Goal: Task Accomplishment & Management: Use online tool/utility

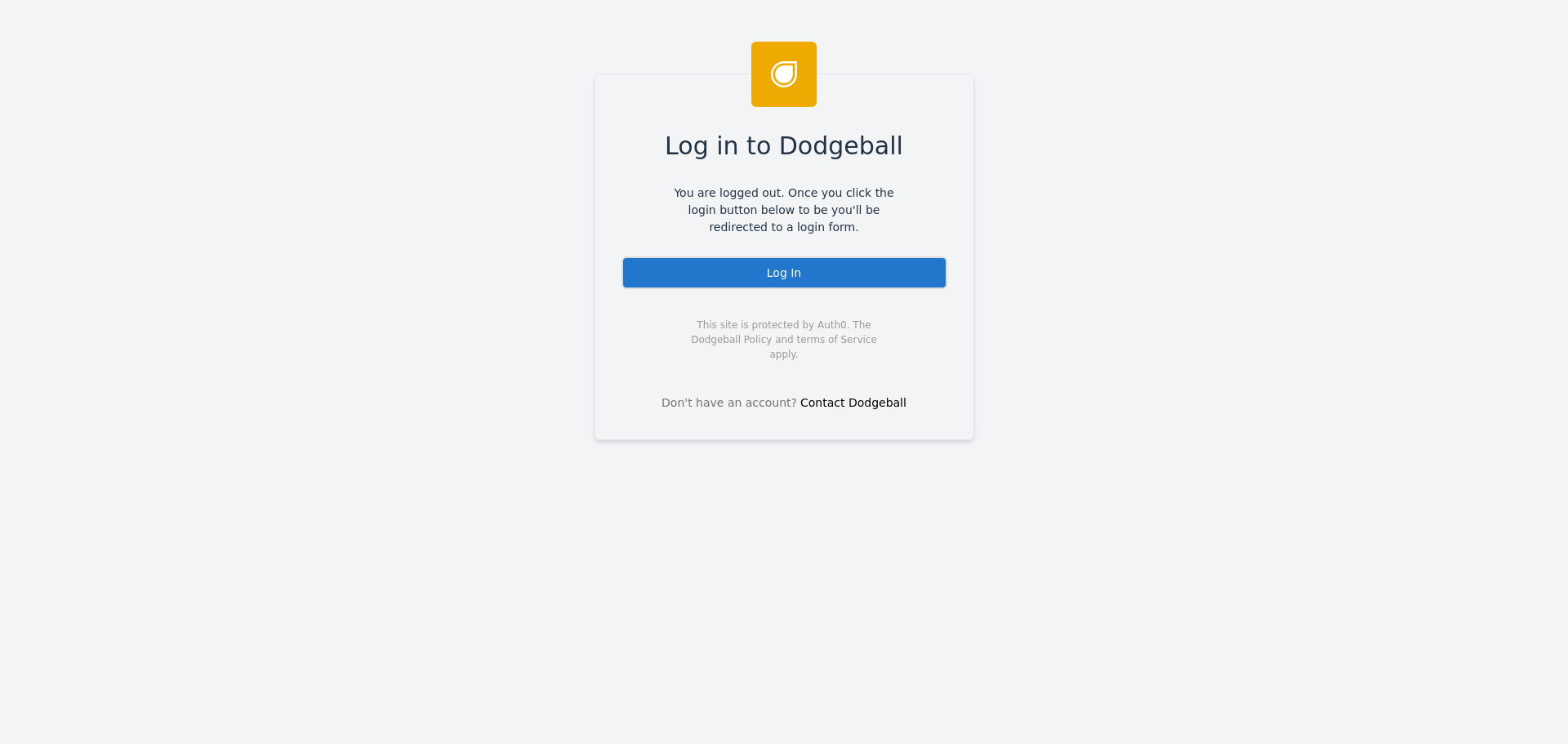
click at [774, 275] on div "Log In" at bounding box center [784, 272] width 326 height 32
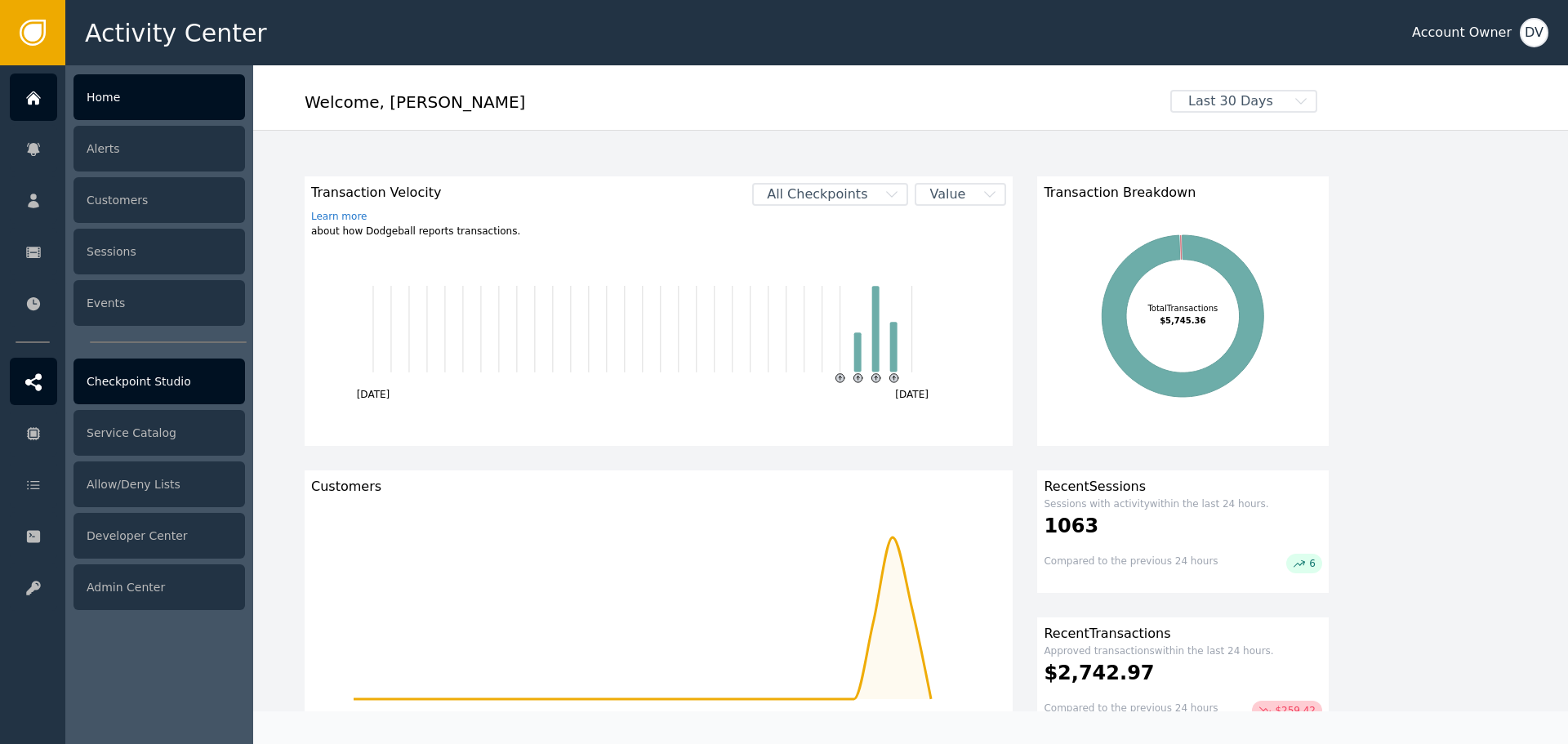
click at [179, 398] on div "Checkpoint Studio" at bounding box center [159, 381] width 172 height 45
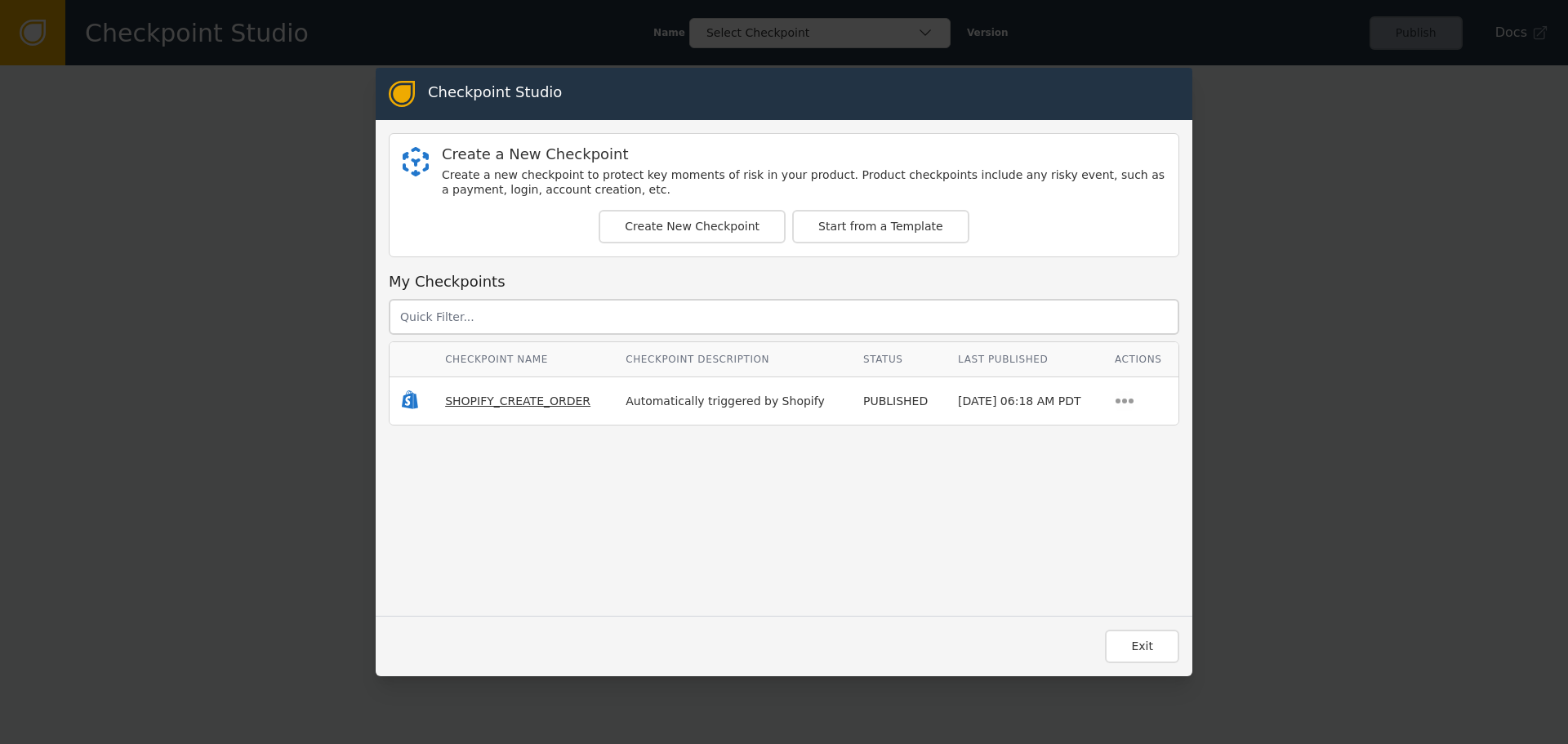
click at [456, 407] on span "SHOPIFY_CREATE_ORDER" at bounding box center [517, 401] width 145 height 13
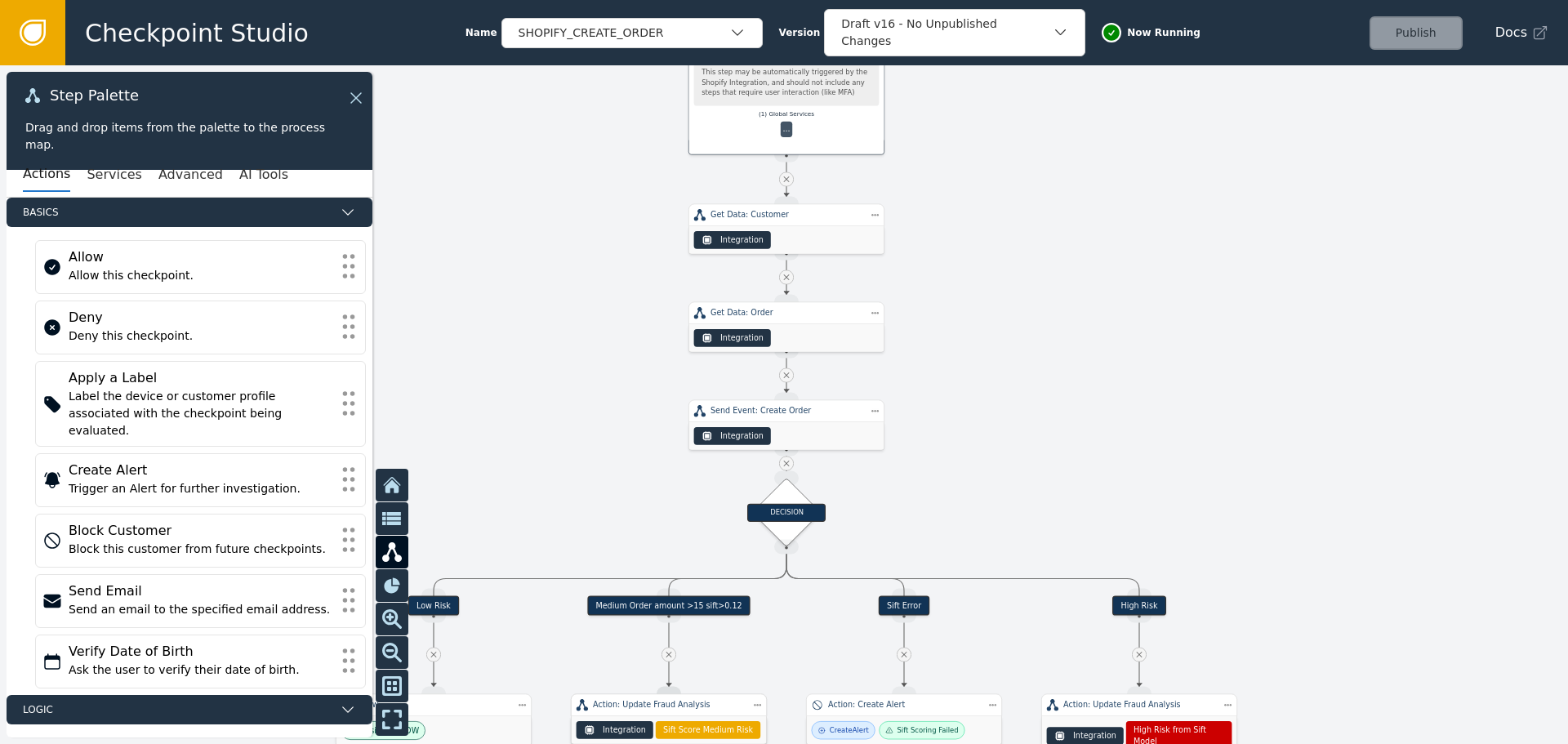
drag, startPoint x: 506, startPoint y: 355, endPoint x: 564, endPoint y: 63, distance: 297.7
click at [574, 1] on div "Checkpoint Studio Name SHOPIFY_CREATE_ORDER Version Draft v16 - No Unpublished …" at bounding box center [784, 0] width 1568 height 1
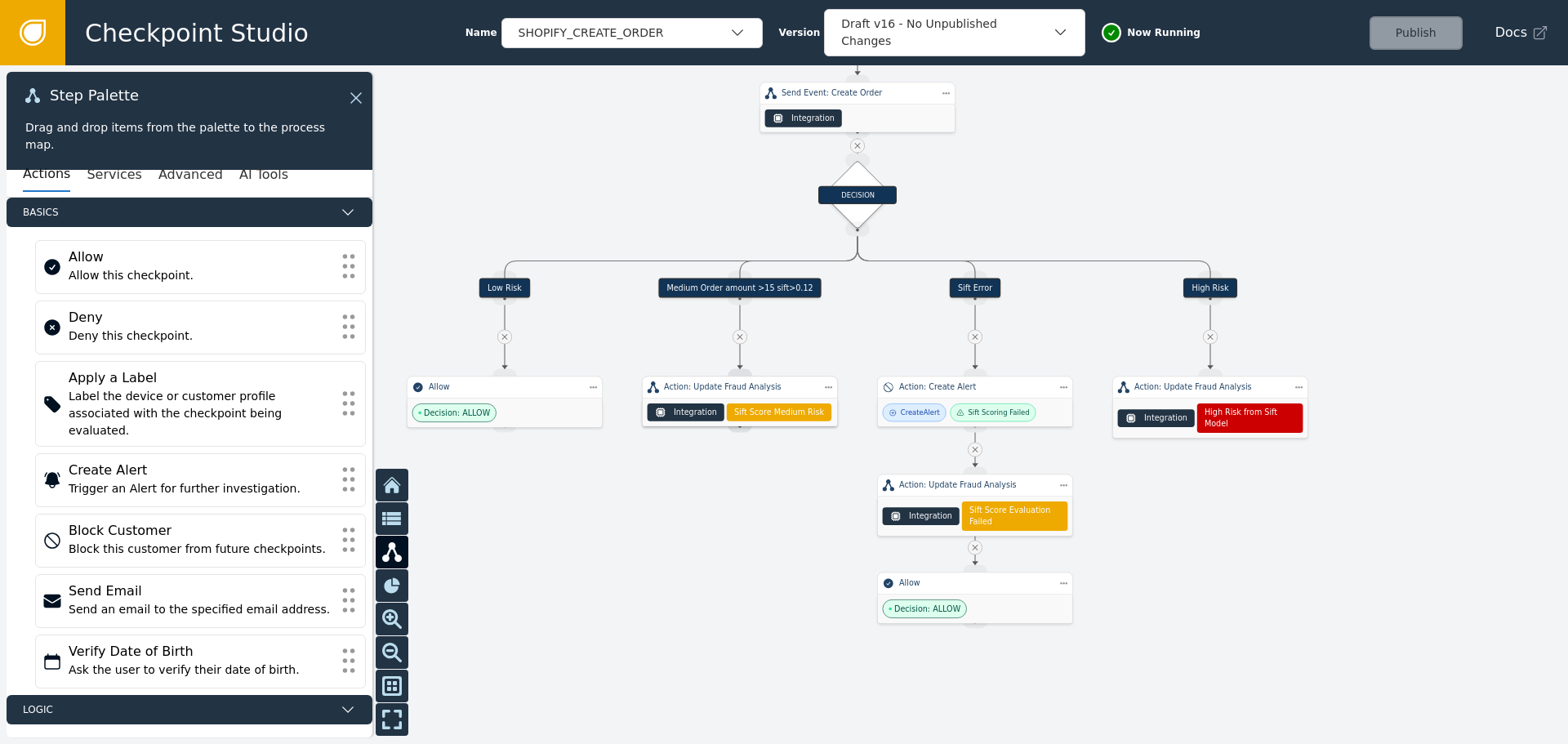
drag, startPoint x: 540, startPoint y: 381, endPoint x: 617, endPoint y: 210, distance: 187.5
click at [622, 112] on div at bounding box center [784, 404] width 1568 height 679
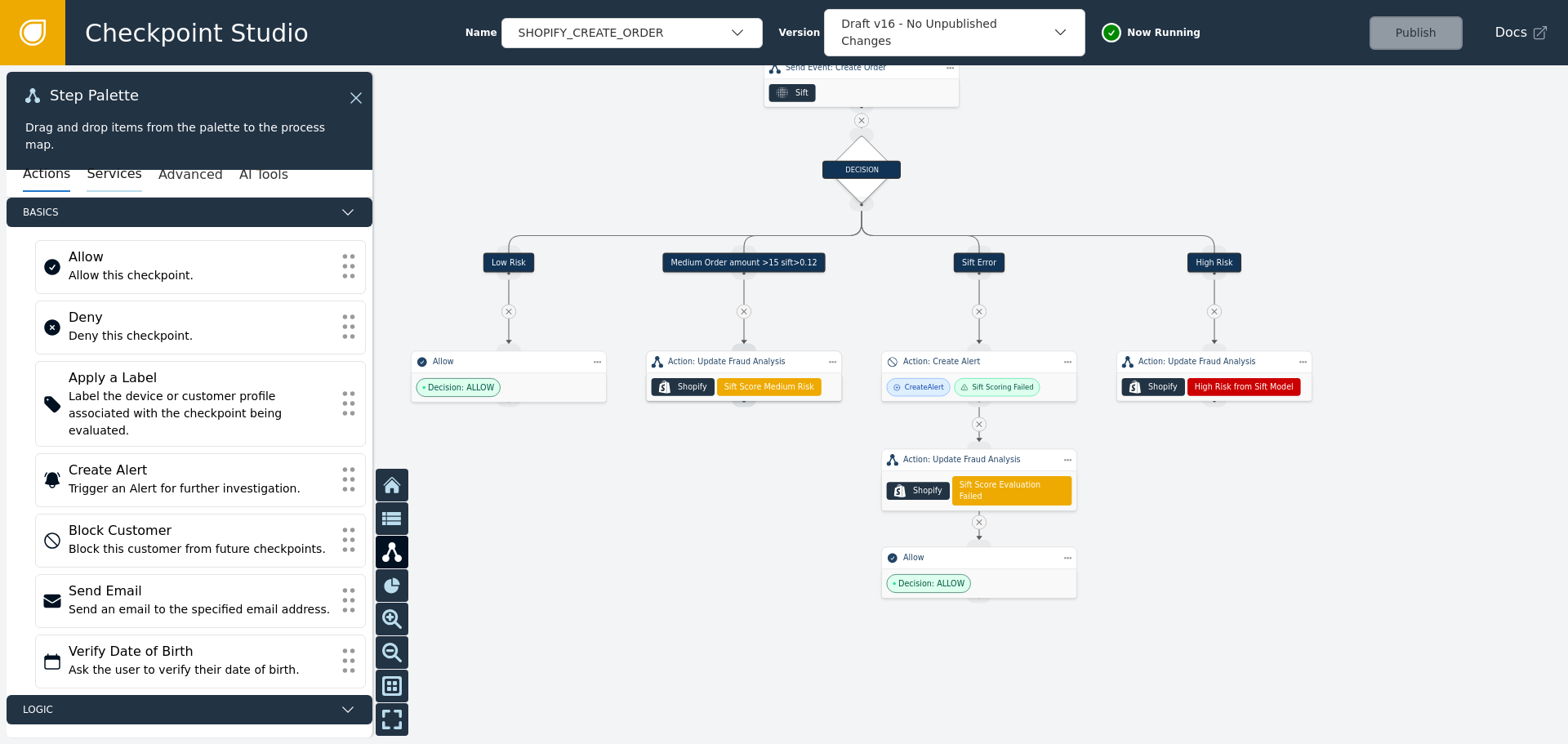
click at [111, 180] on button "Services" at bounding box center [113, 174] width 55 height 34
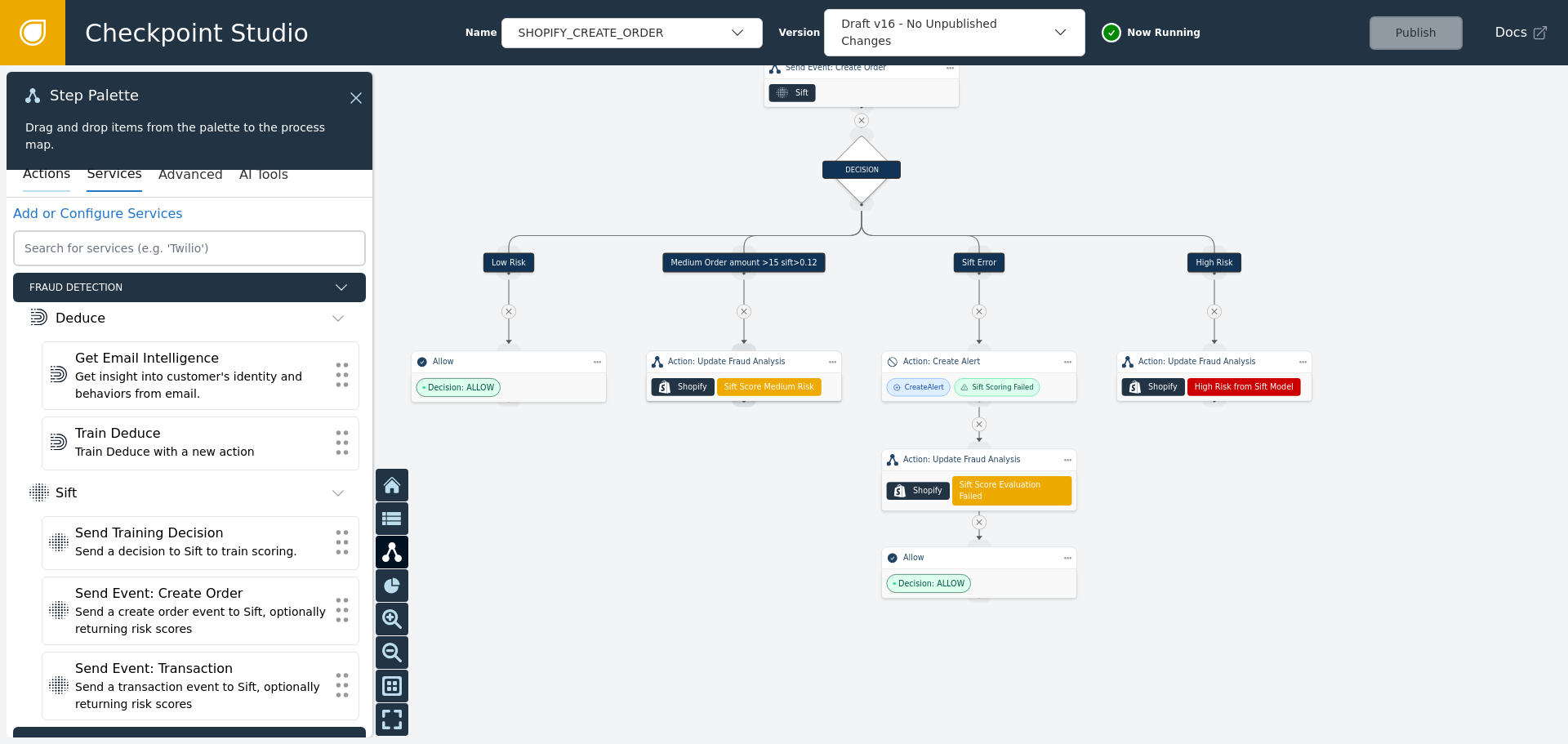
click at [55, 169] on button "Actions" at bounding box center [46, 174] width 47 height 34
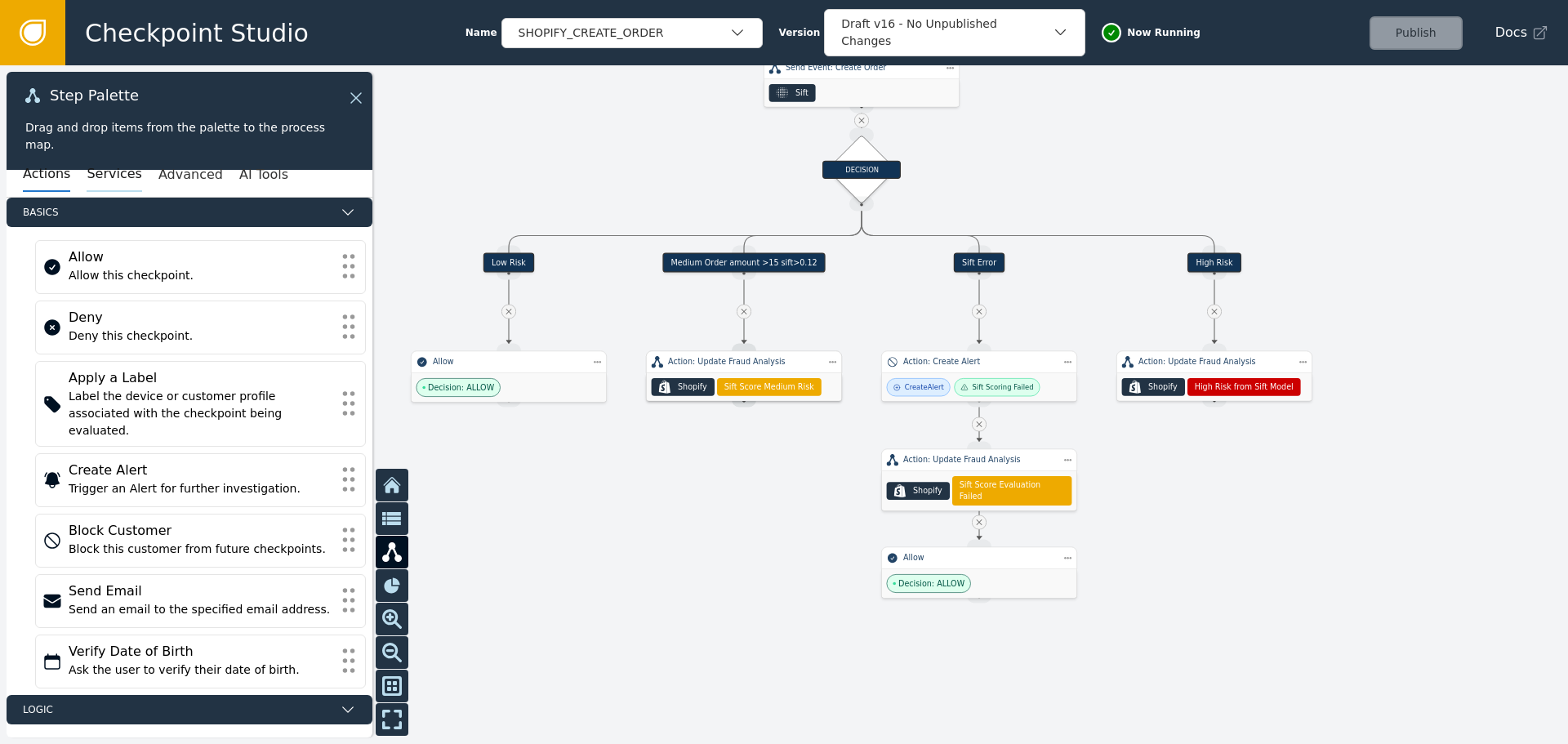
click at [88, 177] on button "Services" at bounding box center [113, 174] width 55 height 34
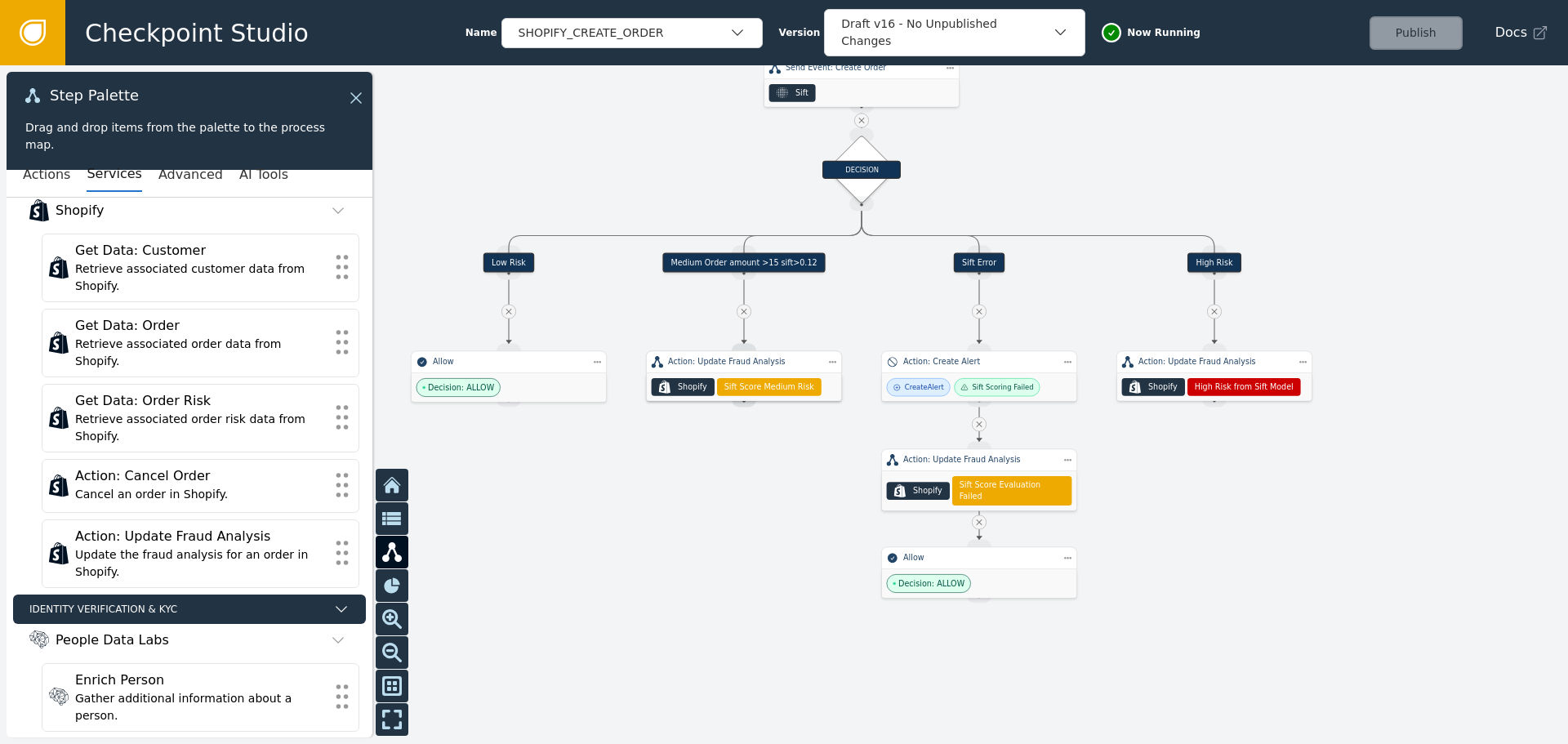
scroll to position [572, 0]
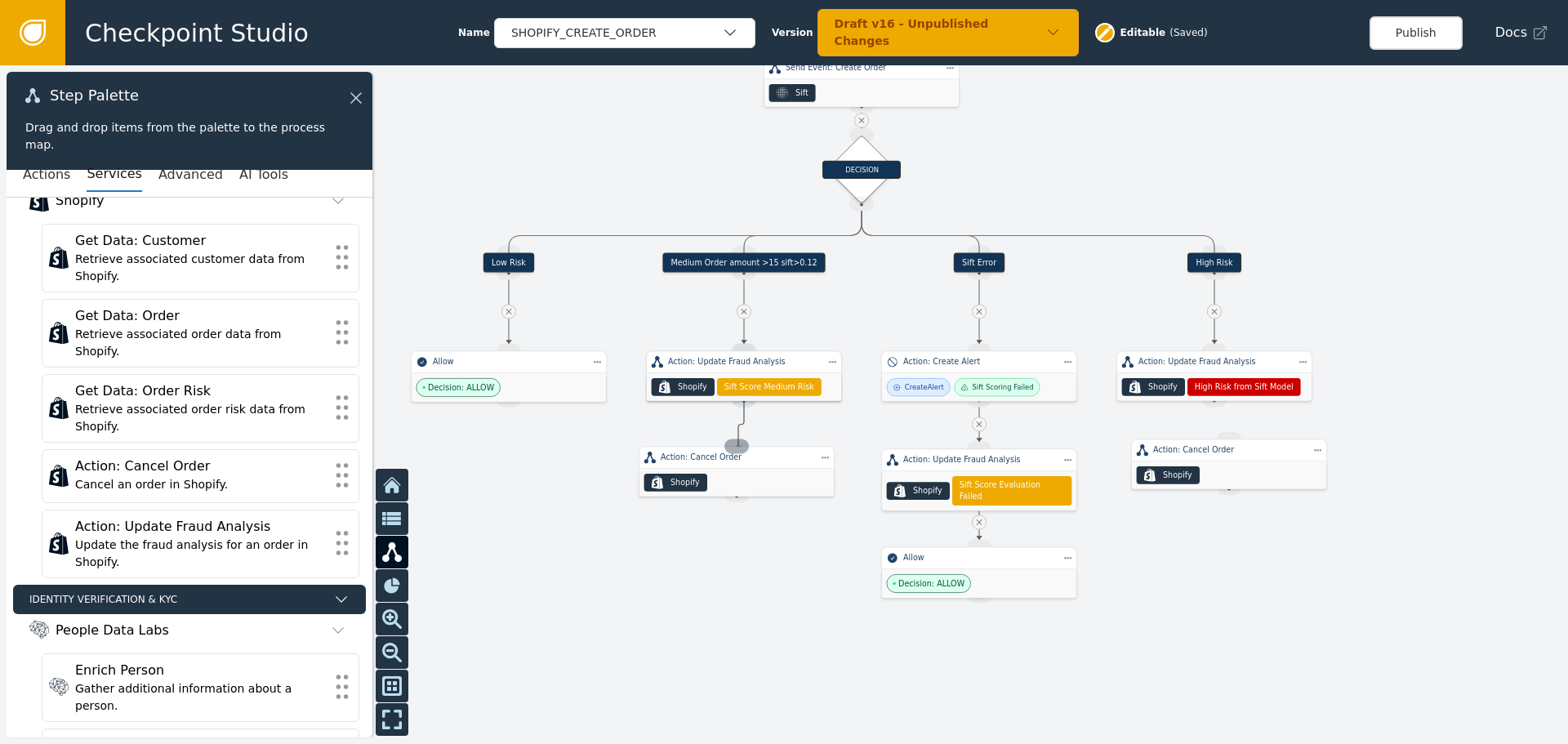
drag, startPoint x: 744, startPoint y: 397, endPoint x: 739, endPoint y: 450, distance: 53.2
click at [739, 229] on div "Target Handle for step Low Risk Source Handle for step Target Handle for step M…" at bounding box center [979, 26] width 941 height 408
drag, startPoint x: 1215, startPoint y: 404, endPoint x: 1231, endPoint y: 443, distance: 42.2
click at [1231, 229] on div "Target Handle for step Low Risk Source Handle for step Target Handle for step M…" at bounding box center [979, 26] width 941 height 408
drag, startPoint x: 1420, startPoint y: 44, endPoint x: 1205, endPoint y: 47, distance: 215.0
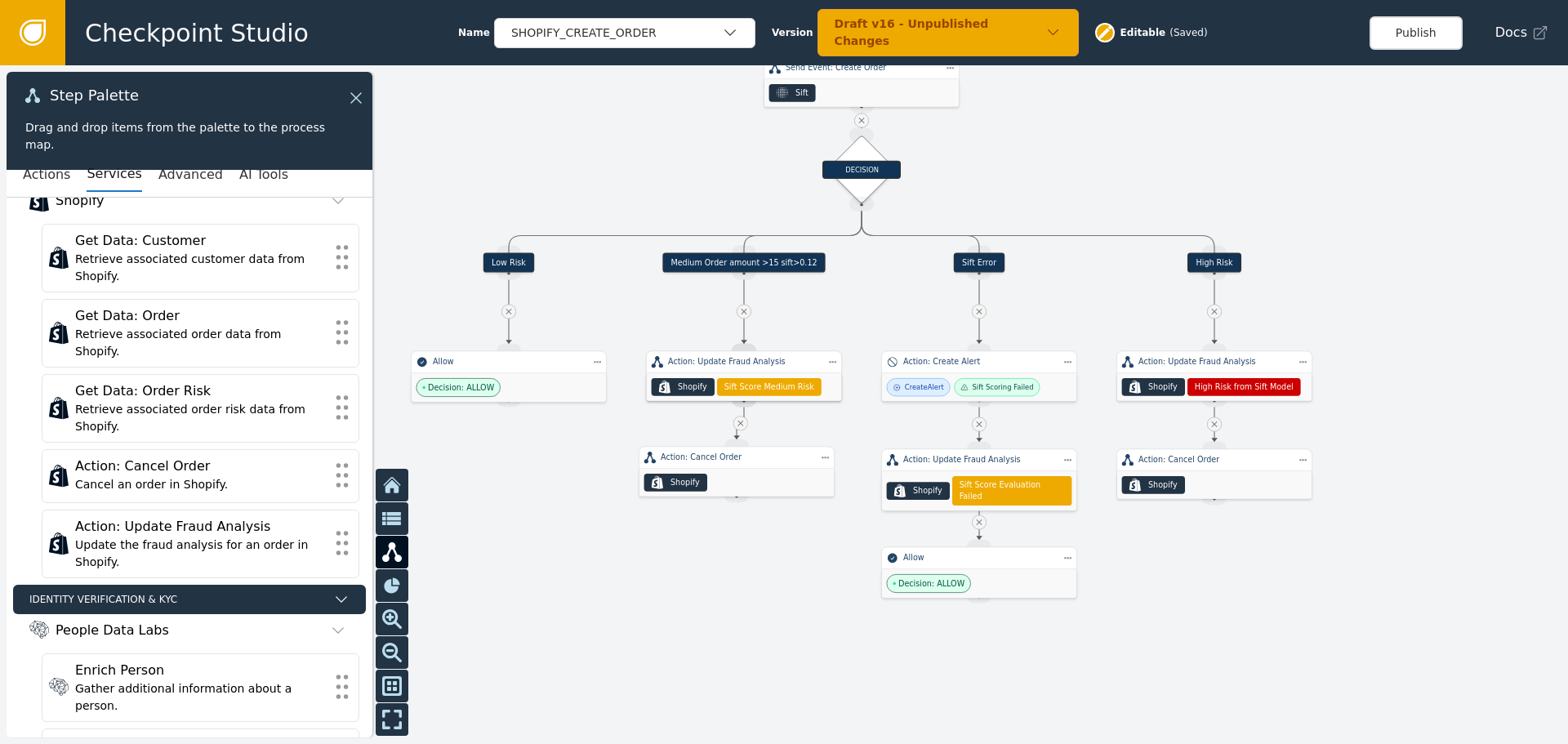
click at [1419, 44] on button "Publish" at bounding box center [1416, 33] width 93 height 33
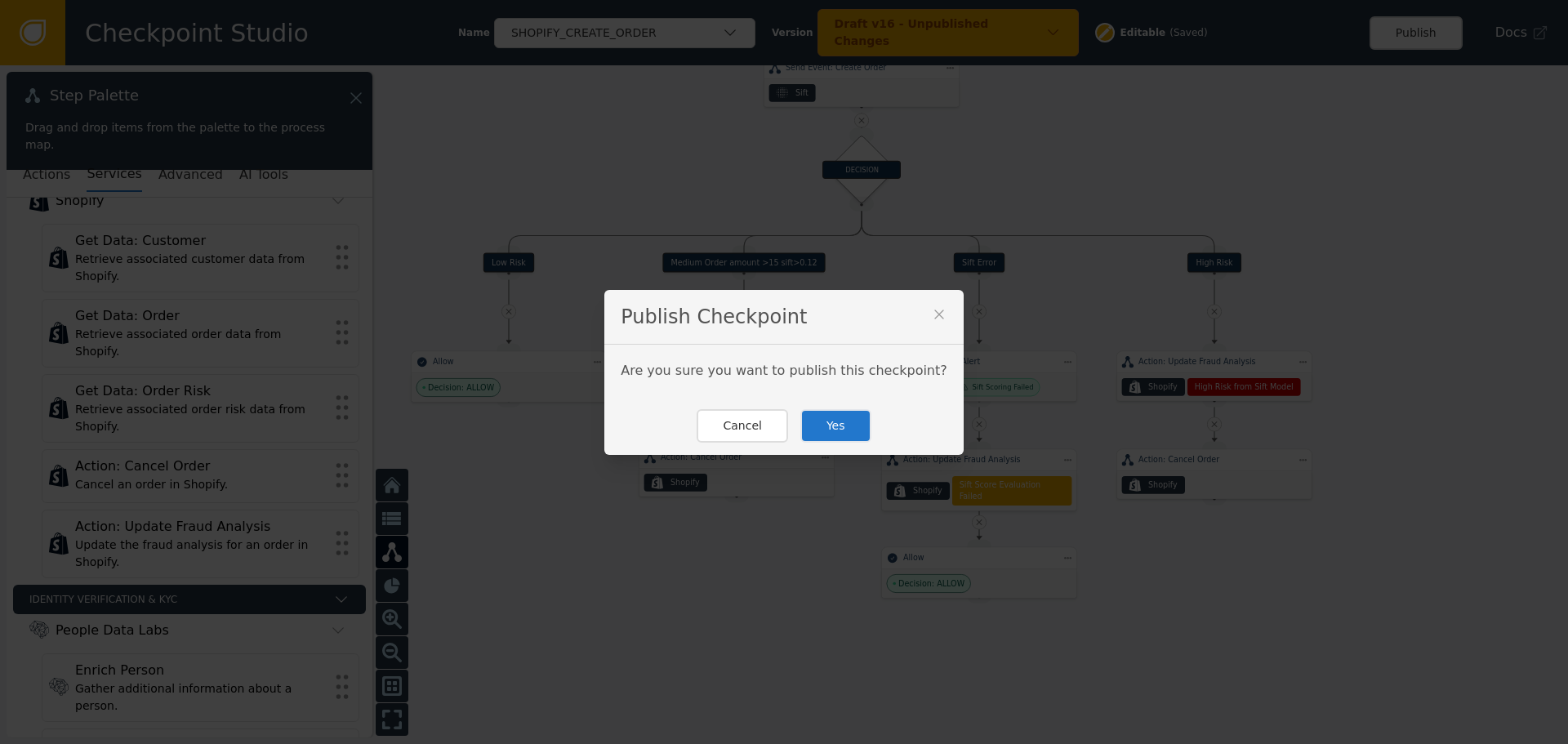
drag, startPoint x: 814, startPoint y: 424, endPoint x: 648, endPoint y: 375, distance: 173.1
click at [813, 424] on button "Yes" at bounding box center [836, 426] width 71 height 33
